Goal: Complete application form

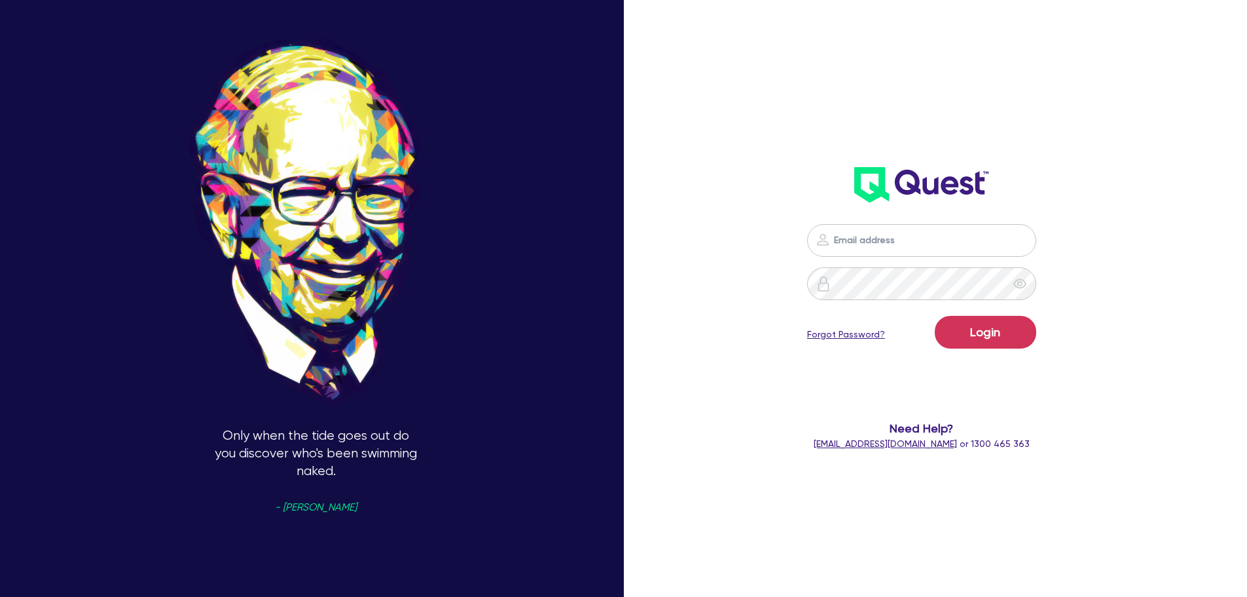
click at [862, 242] on input "email" at bounding box center [921, 240] width 229 height 33
type input "[EMAIL_ADDRESS][DOMAIN_NAME]"
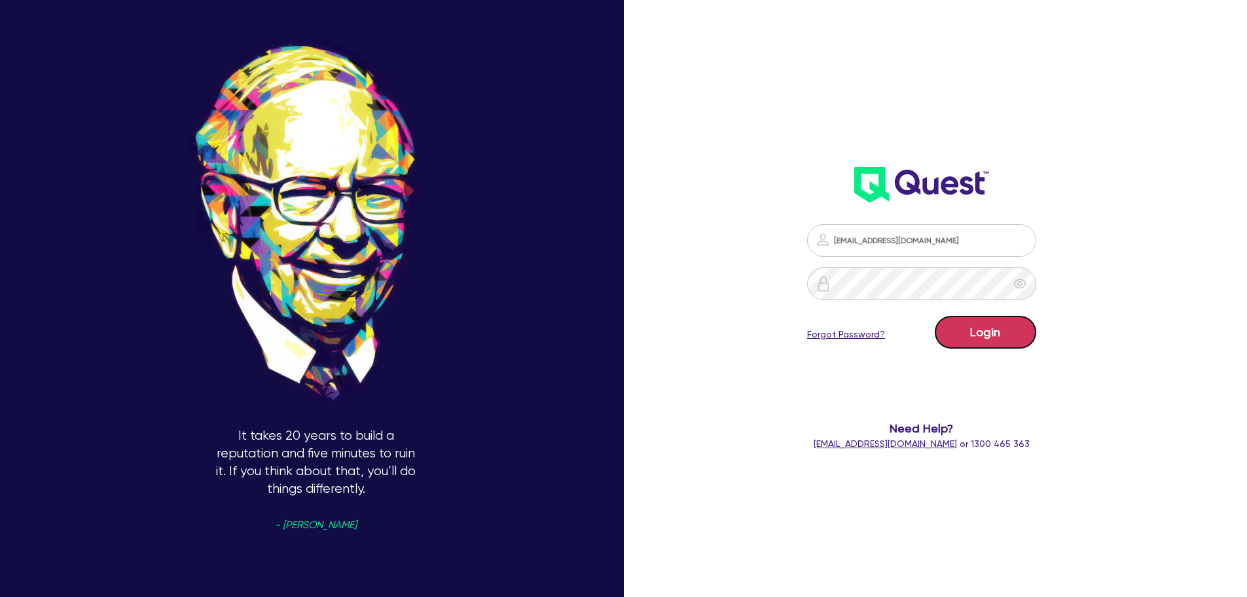
click at [1008, 334] on button "Login" at bounding box center [985, 332] width 101 height 33
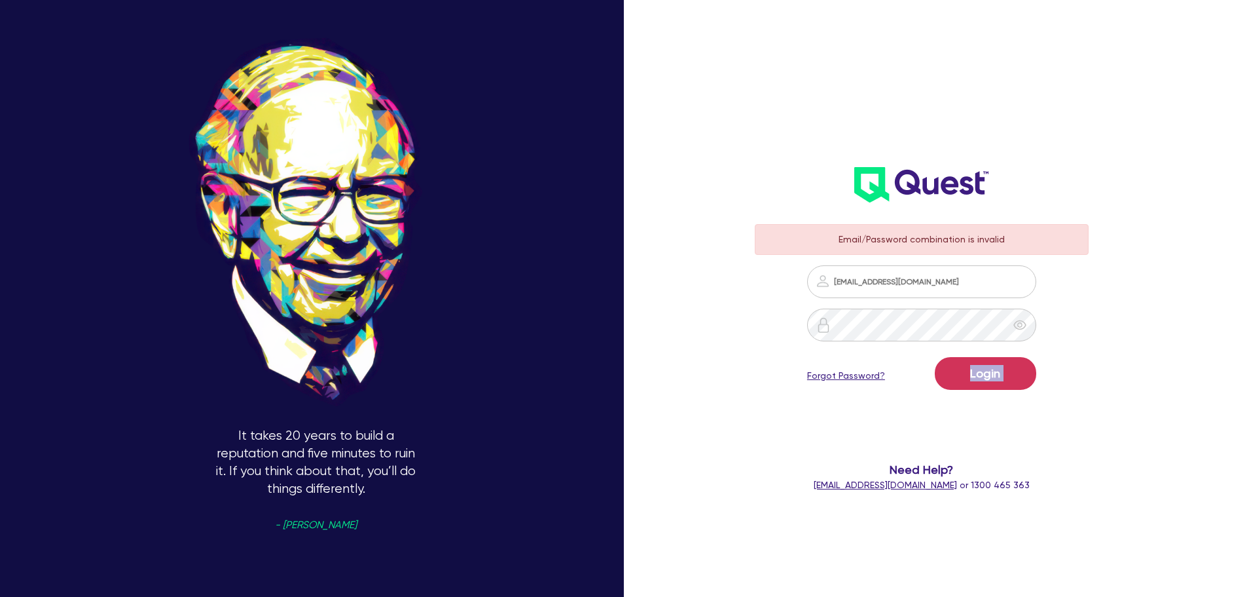
drag, startPoint x: 946, startPoint y: 354, endPoint x: 806, endPoint y: 374, distance: 141.5
click at [806, 374] on form "Email/Password combination is invalid [EMAIL_ADDRESS][DOMAIN_NAME] Login Forgot…" at bounding box center [922, 358] width 335 height 268
click at [923, 307] on form "Email/Password combination is invalid [EMAIL_ADDRESS][DOMAIN_NAME] Login Forgot…" at bounding box center [922, 358] width 335 height 268
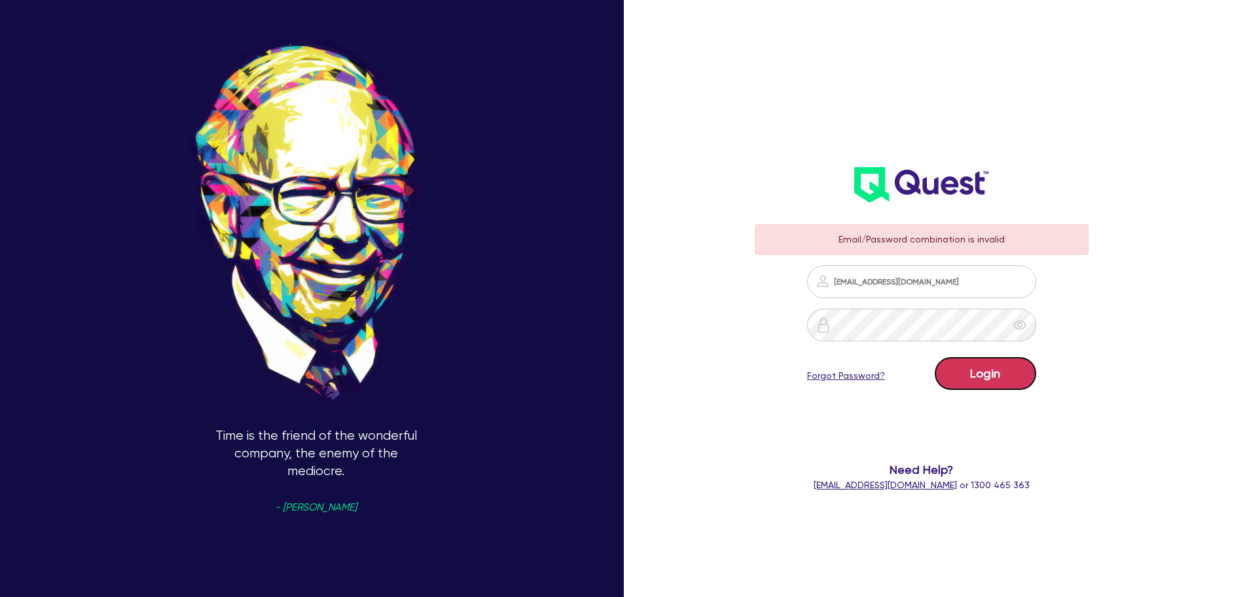
click at [980, 358] on button "Login" at bounding box center [985, 373] width 101 height 33
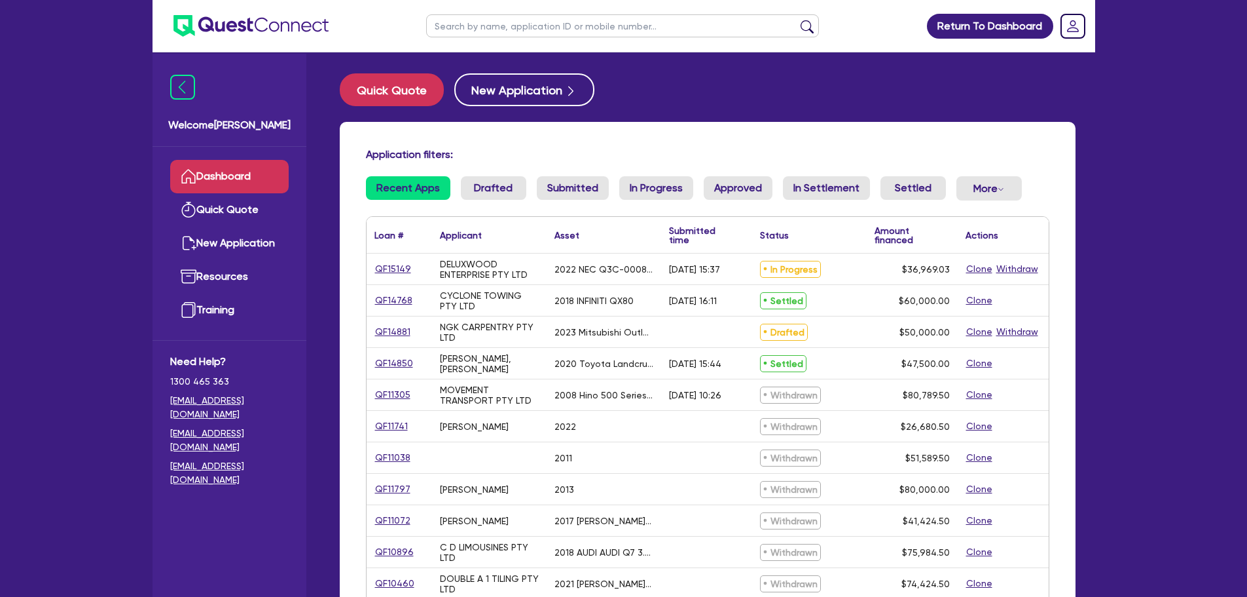
click at [411, 268] on div "QF15149" at bounding box center [399, 268] width 49 height 15
click at [407, 268] on link "QF15149" at bounding box center [393, 268] width 37 height 15
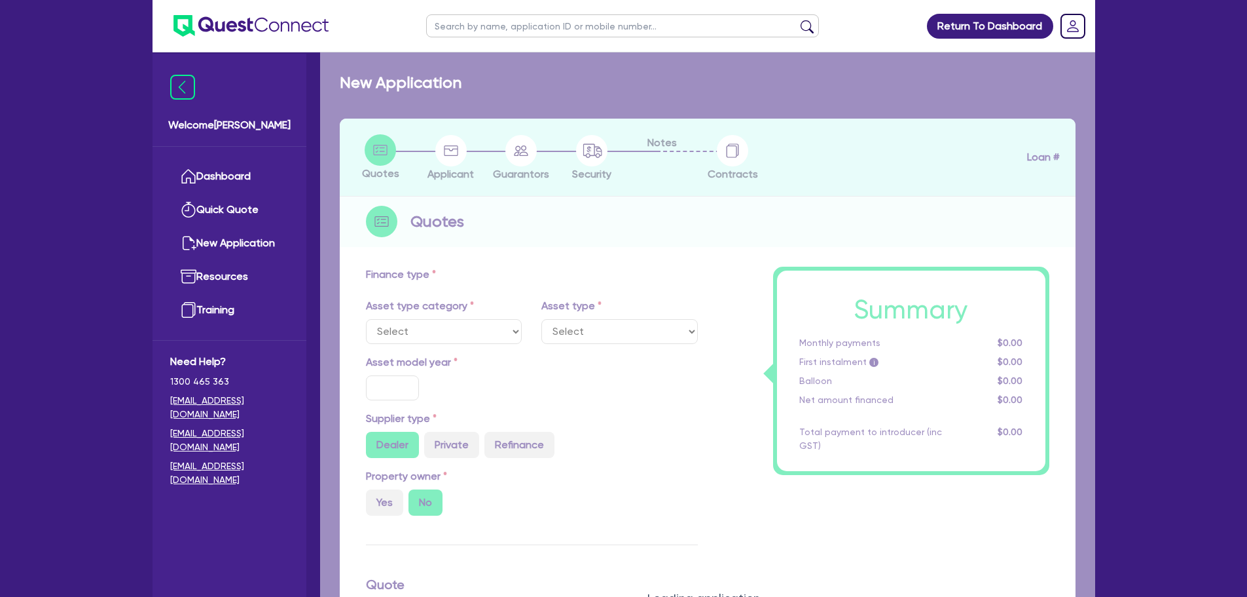
select select "TERTIARY_ASSETS"
type input "2022"
radio input "false"
radio input "true"
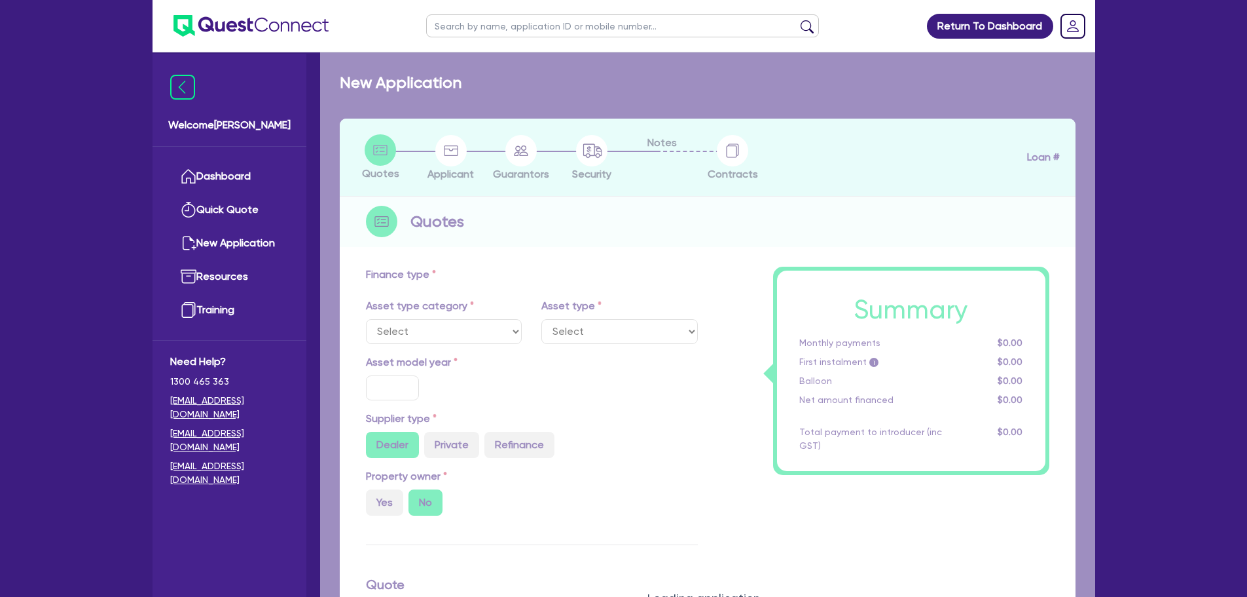
type input "36,969.03"
type input "13.52"
type input "5,000"
type input "18.99"
type input "990"
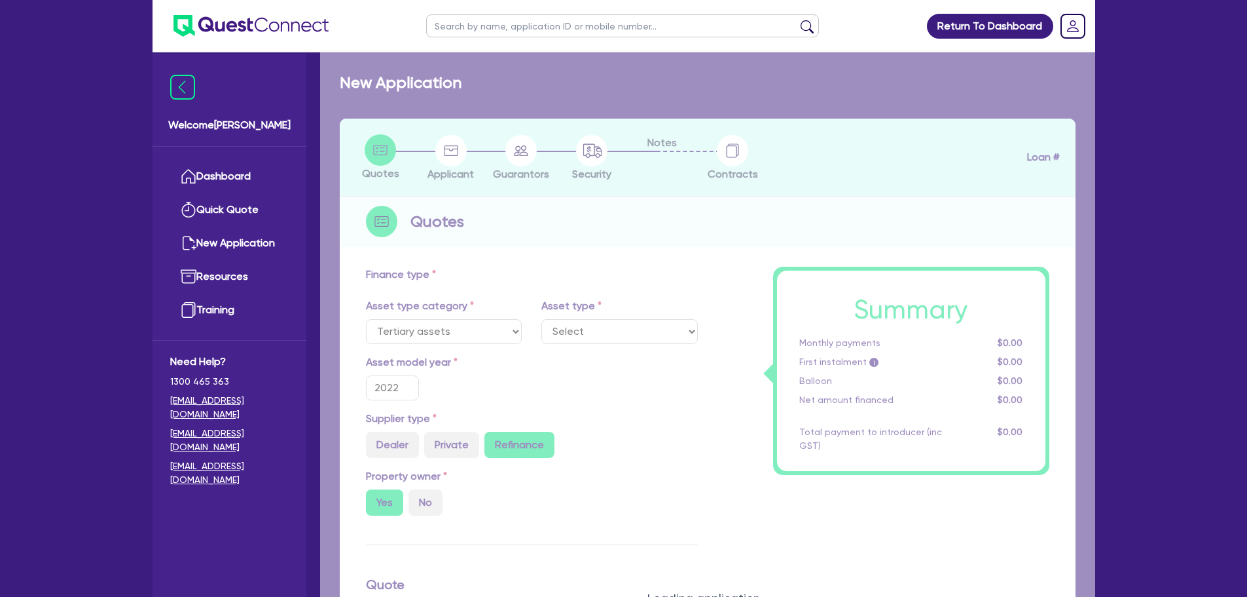
select select "IT_EQUIPMENT"
